Goal: Information Seeking & Learning: Learn about a topic

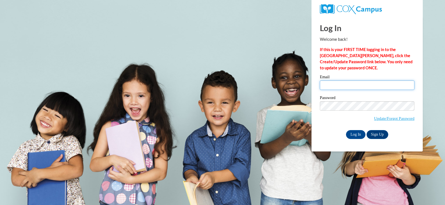
click at [353, 87] on input "Email" at bounding box center [367, 85] width 95 height 9
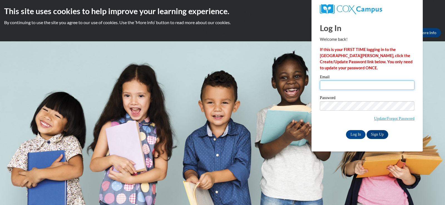
type input "lynn.raetz@muskegonorway.org"
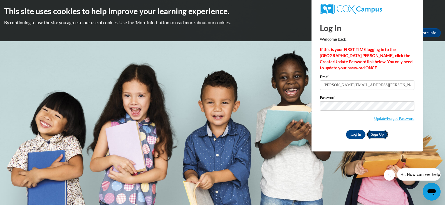
click at [374, 134] on link "Sign Up" at bounding box center [377, 134] width 22 height 9
click at [360, 135] on input "Log In" at bounding box center [355, 134] width 19 height 9
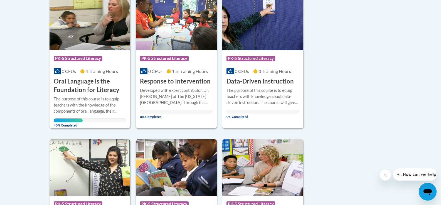
scroll to position [139, 0]
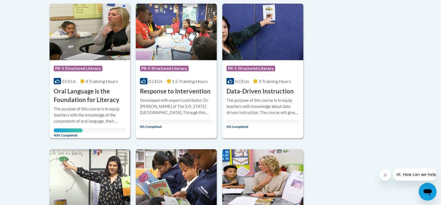
click at [78, 94] on h3 "Oral Language is the Foundation for Literacy" at bounding box center [90, 95] width 73 height 17
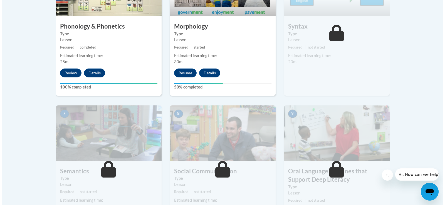
scroll to position [389, 0]
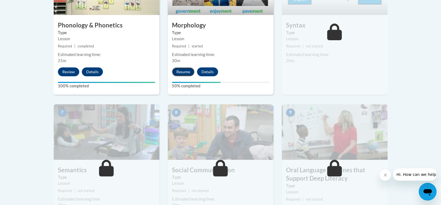
click at [183, 71] on button "Resume" at bounding box center [183, 72] width 23 height 9
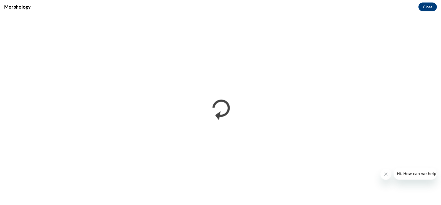
scroll to position [0, 0]
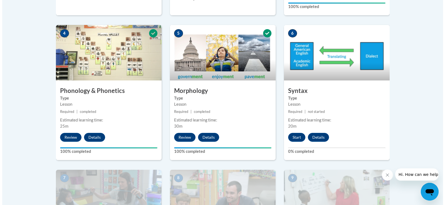
scroll to position [334, 0]
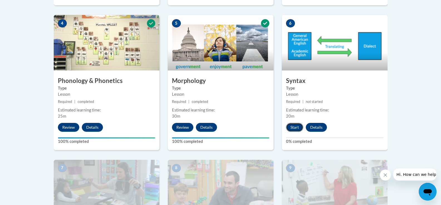
click at [296, 128] on button "Start" at bounding box center [294, 127] width 17 height 9
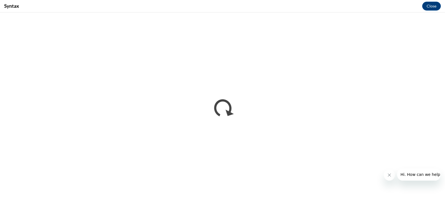
scroll to position [0, 0]
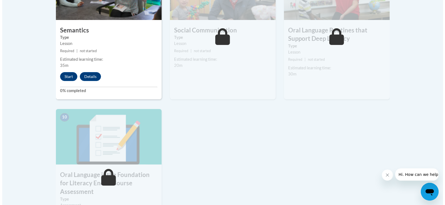
scroll to position [520, 0]
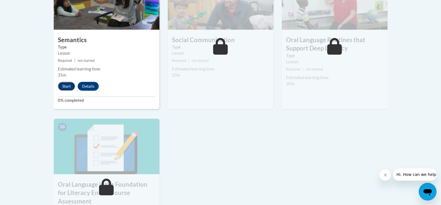
click at [67, 87] on button "Start" at bounding box center [66, 86] width 17 height 9
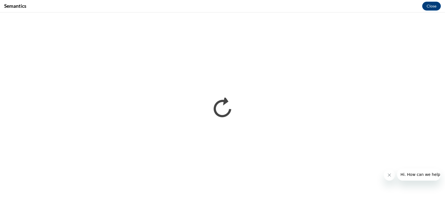
scroll to position [0, 0]
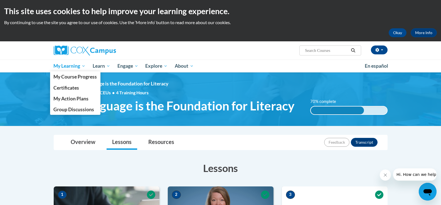
click at [70, 67] on span "My Learning" at bounding box center [69, 66] width 32 height 7
click at [68, 77] on span "My Course Progress" at bounding box center [74, 77] width 43 height 6
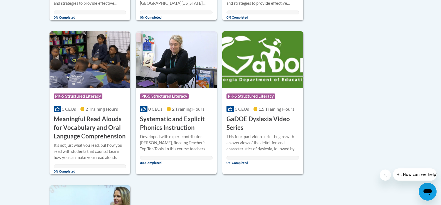
scroll to position [417, 0]
